Goal: Information Seeking & Learning: Learn about a topic

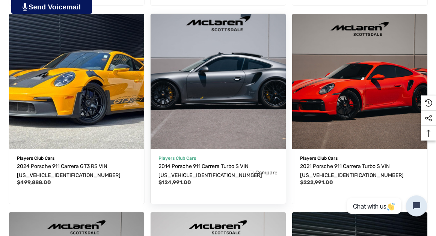
scroll to position [442, 0]
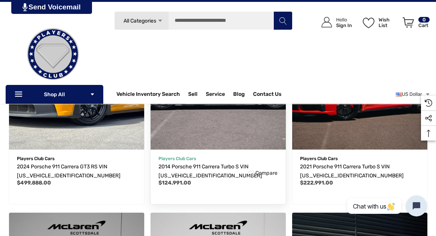
click at [231, 118] on img "2014 Porsche 911 Carrera Turbo S VIN WP0AD2A9XES167625,$124,991.00\a" at bounding box center [218, 82] width 149 height 149
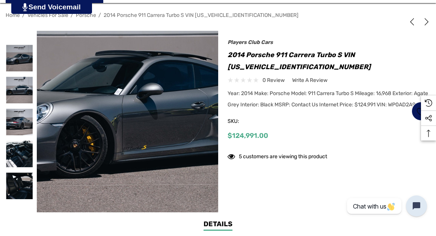
click at [135, 143] on img at bounding box center [115, 104] width 481 height 320
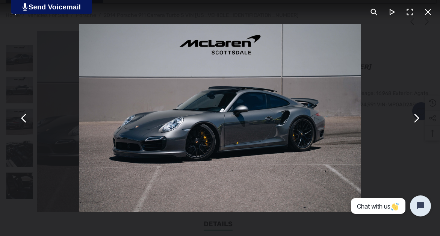
click at [423, 121] on button "You can close this modal content with the ESC key" at bounding box center [416, 118] width 18 height 18
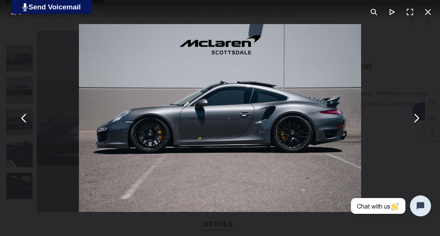
click at [423, 121] on button "You can close this modal content with the ESC key" at bounding box center [416, 118] width 18 height 18
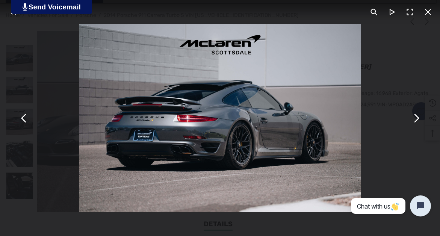
click at [423, 121] on button "You can close this modal content with the ESC key" at bounding box center [416, 118] width 18 height 18
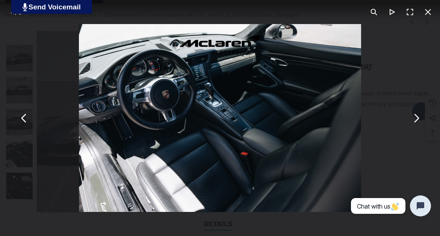
click at [423, 121] on button "You can close this modal content with the ESC key" at bounding box center [416, 118] width 18 height 18
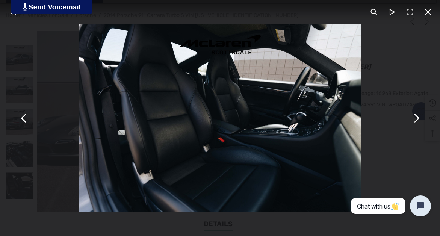
click at [423, 121] on button "You can close this modal content with the ESC key" at bounding box center [416, 118] width 18 height 18
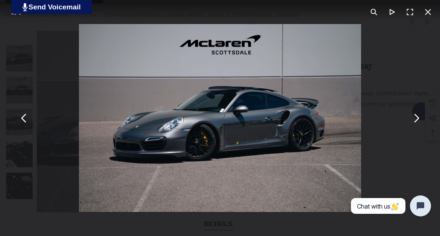
click at [423, 121] on button "You can close this modal content with the ESC key" at bounding box center [416, 118] width 18 height 18
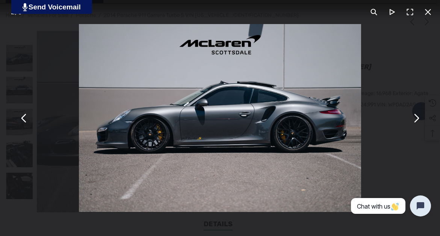
click at [424, 122] on button "You can close this modal content with the ESC key" at bounding box center [416, 118] width 18 height 18
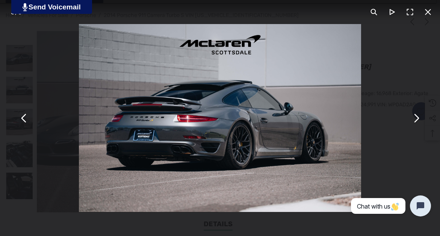
click at [424, 129] on div "You can close this modal content with the ESC key" at bounding box center [220, 118] width 440 height 236
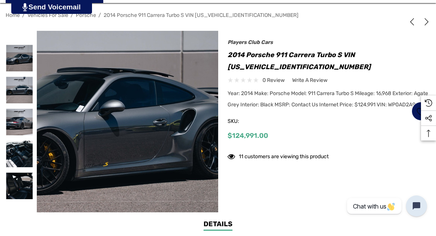
click at [158, 122] on img at bounding box center [76, 121] width 481 height 320
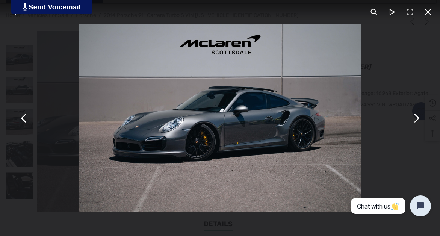
click at [288, 139] on img "You can close this modal content with the ESC key" at bounding box center [220, 118] width 282 height 188
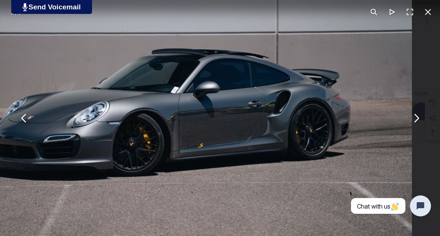
click at [419, 119] on button "You can close this modal content with the ESC key" at bounding box center [416, 118] width 18 height 18
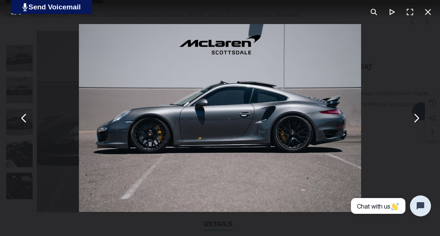
click at [419, 119] on button "You can close this modal content with the ESC key" at bounding box center [416, 118] width 18 height 18
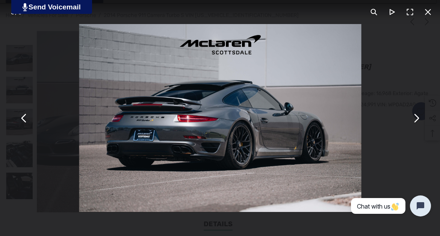
click at [419, 119] on button "You can close this modal content with the ESC key" at bounding box center [416, 118] width 18 height 18
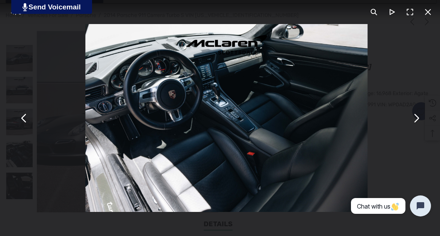
click at [419, 119] on button "You can close this modal content with the ESC key" at bounding box center [416, 118] width 18 height 18
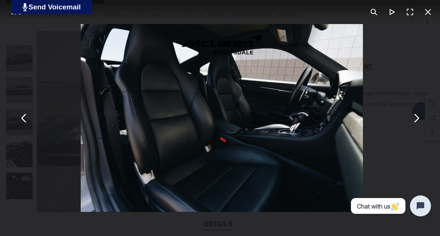
click at [419, 119] on button "You can close this modal content with the ESC key" at bounding box center [416, 118] width 18 height 18
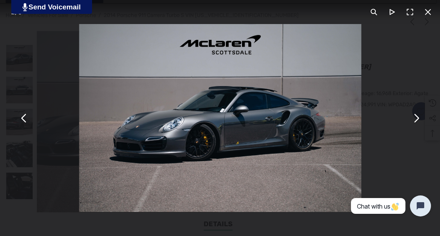
click at [419, 119] on button "You can close this modal content with the ESC key" at bounding box center [416, 118] width 18 height 18
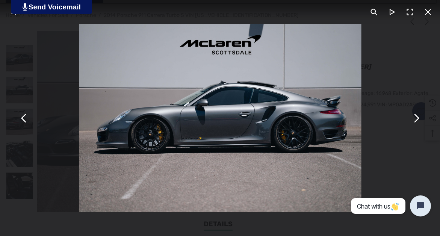
click at [418, 118] on button "You can close this modal content with the ESC key" at bounding box center [416, 118] width 18 height 18
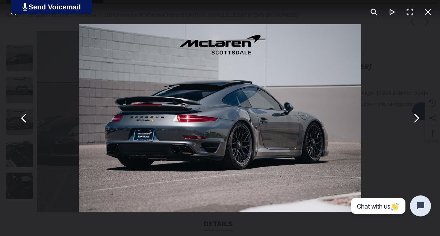
click at [417, 118] on button "You can close this modal content with the ESC key" at bounding box center [416, 118] width 18 height 18
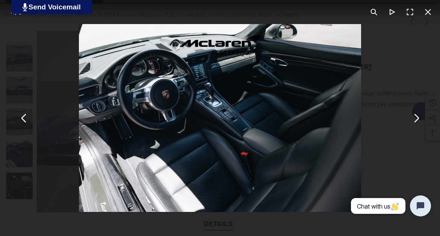
click at [417, 118] on button "You can close this modal content with the ESC key" at bounding box center [416, 118] width 18 height 18
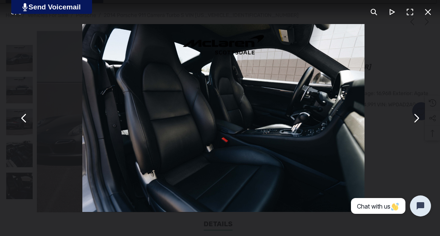
click at [417, 118] on button "You can close this modal content with the ESC key" at bounding box center [416, 118] width 18 height 18
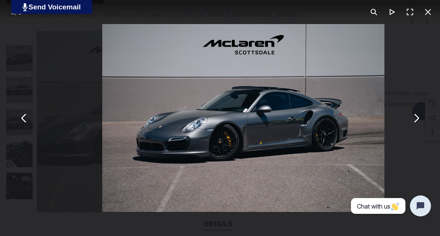
click at [417, 118] on button "You can close this modal content with the ESC key" at bounding box center [416, 118] width 18 height 18
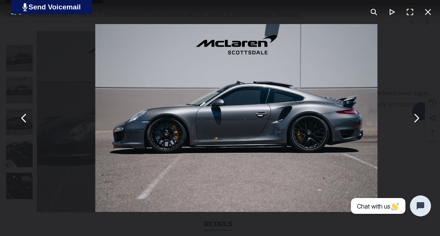
click at [417, 118] on button "You can close this modal content with the ESC key" at bounding box center [416, 118] width 18 height 18
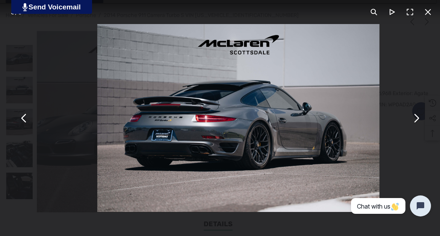
click at [417, 118] on button "You can close this modal content with the ESC key" at bounding box center [416, 118] width 18 height 18
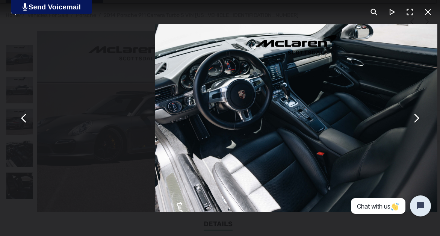
click at [417, 118] on button "You can close this modal content with the ESC key" at bounding box center [416, 118] width 18 height 18
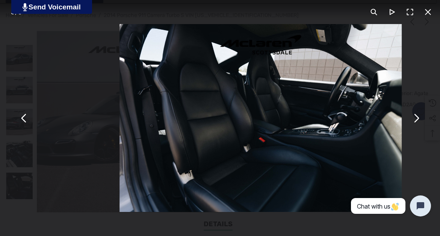
click at [417, 118] on button "You can close this modal content with the ESC key" at bounding box center [416, 118] width 18 height 18
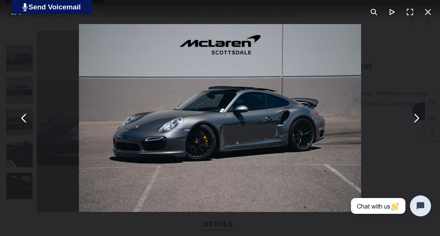
click at [417, 118] on button "You can close this modal content with the ESC key" at bounding box center [416, 118] width 18 height 18
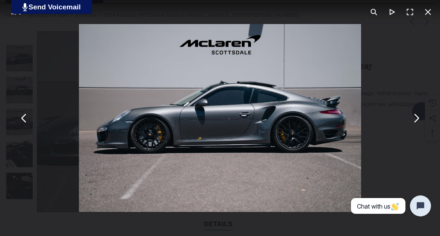
click at [415, 123] on button "You can close this modal content with the ESC key" at bounding box center [416, 118] width 18 height 18
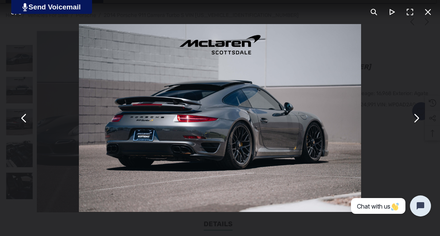
click at [414, 120] on button "You can close this modal content with the ESC key" at bounding box center [416, 118] width 18 height 18
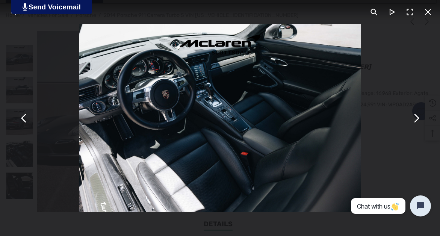
click at [414, 120] on button "You can close this modal content with the ESC key" at bounding box center [416, 118] width 18 height 18
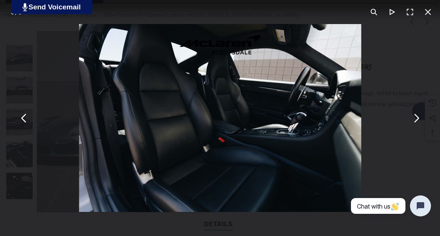
click at [414, 120] on button "You can close this modal content with the ESC key" at bounding box center [416, 118] width 18 height 18
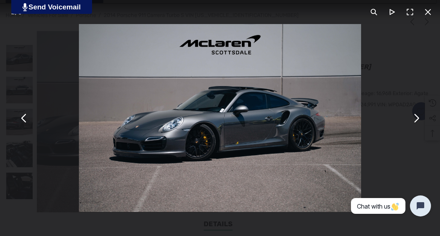
click at [417, 119] on button "You can close this modal content with the ESC key" at bounding box center [416, 118] width 18 height 18
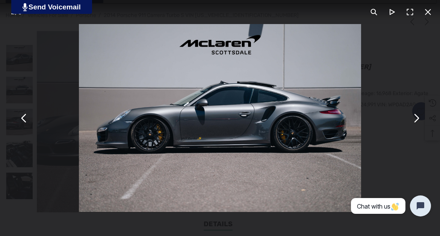
click at [417, 119] on button "You can close this modal content with the ESC key" at bounding box center [416, 118] width 18 height 18
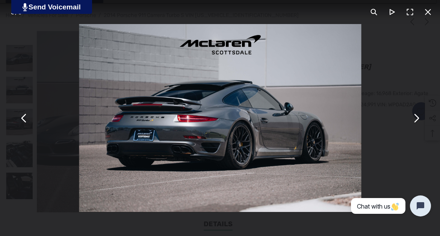
click at [416, 117] on button "You can close this modal content with the ESC key" at bounding box center [416, 118] width 18 height 18
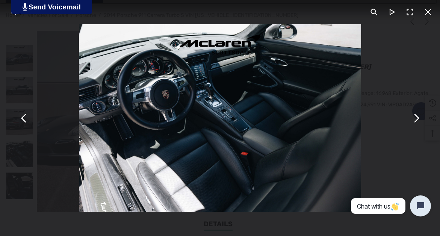
click at [416, 117] on button "You can close this modal content with the ESC key" at bounding box center [416, 118] width 18 height 18
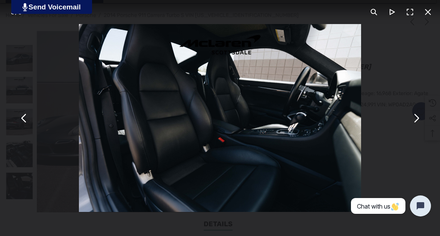
click at [416, 117] on button "You can close this modal content with the ESC key" at bounding box center [416, 118] width 18 height 18
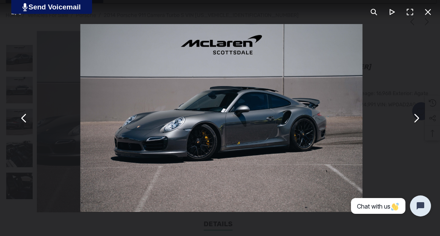
click at [416, 117] on button "You can close this modal content with the ESC key" at bounding box center [416, 118] width 18 height 18
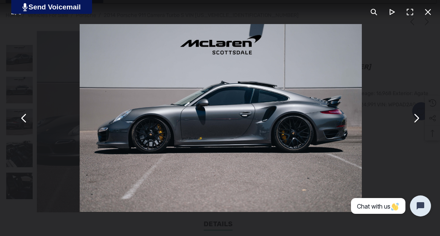
click at [416, 117] on button "You can close this modal content with the ESC key" at bounding box center [416, 118] width 18 height 18
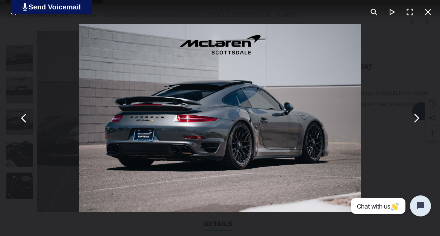
click at [416, 117] on button "You can close this modal content with the ESC key" at bounding box center [416, 118] width 18 height 18
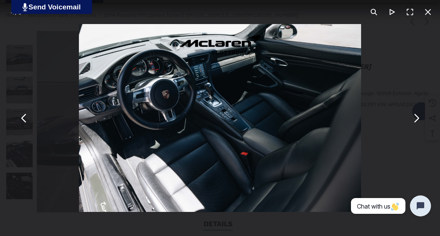
click at [416, 117] on button "You can close this modal content with the ESC key" at bounding box center [416, 118] width 18 height 18
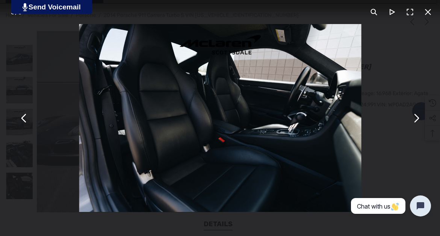
click at [416, 117] on button "You can close this modal content with the ESC key" at bounding box center [416, 118] width 18 height 18
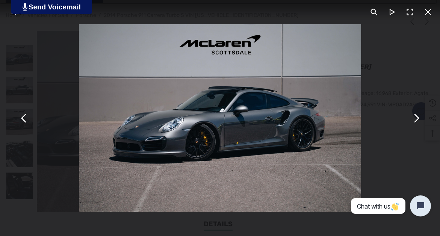
click at [416, 117] on button "You can close this modal content with the ESC key" at bounding box center [416, 118] width 18 height 18
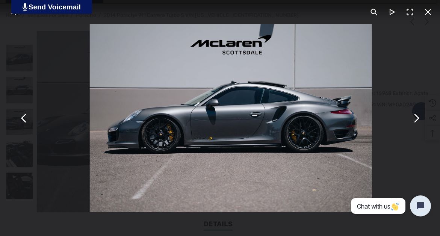
click at [416, 117] on button "You can close this modal content with the ESC key" at bounding box center [416, 118] width 18 height 18
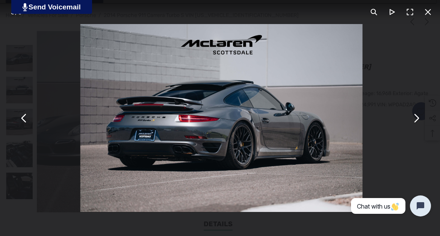
click at [416, 117] on button "You can close this modal content with the ESC key" at bounding box center [416, 118] width 18 height 18
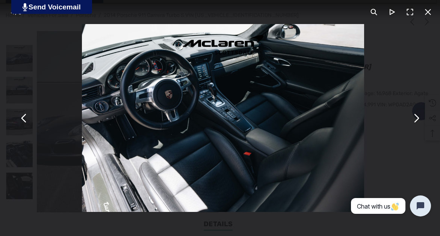
click at [416, 117] on button "You can close this modal content with the ESC key" at bounding box center [416, 118] width 18 height 18
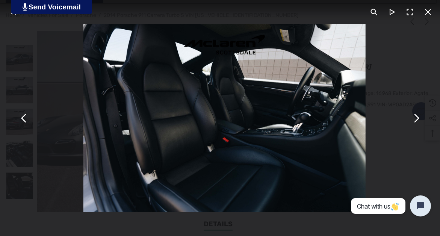
click at [416, 117] on button "You can close this modal content with the ESC key" at bounding box center [416, 118] width 18 height 18
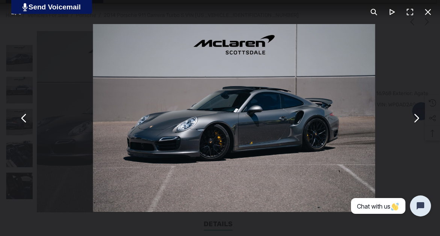
click at [416, 117] on button "You can close this modal content with the ESC key" at bounding box center [416, 118] width 18 height 18
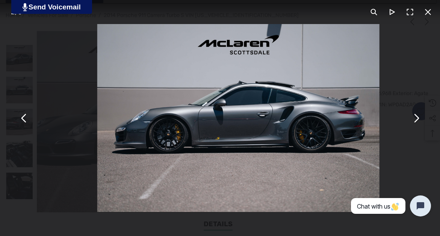
click at [416, 117] on button "You can close this modal content with the ESC key" at bounding box center [416, 118] width 18 height 18
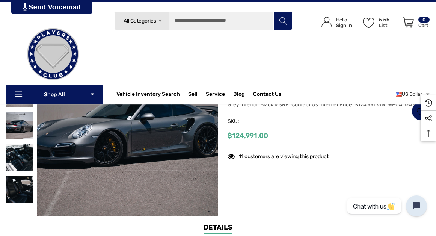
scroll to position [114, 0]
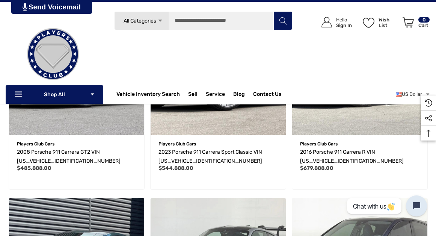
scroll to position [847, 0]
